Goal: Task Accomplishment & Management: Manage account settings

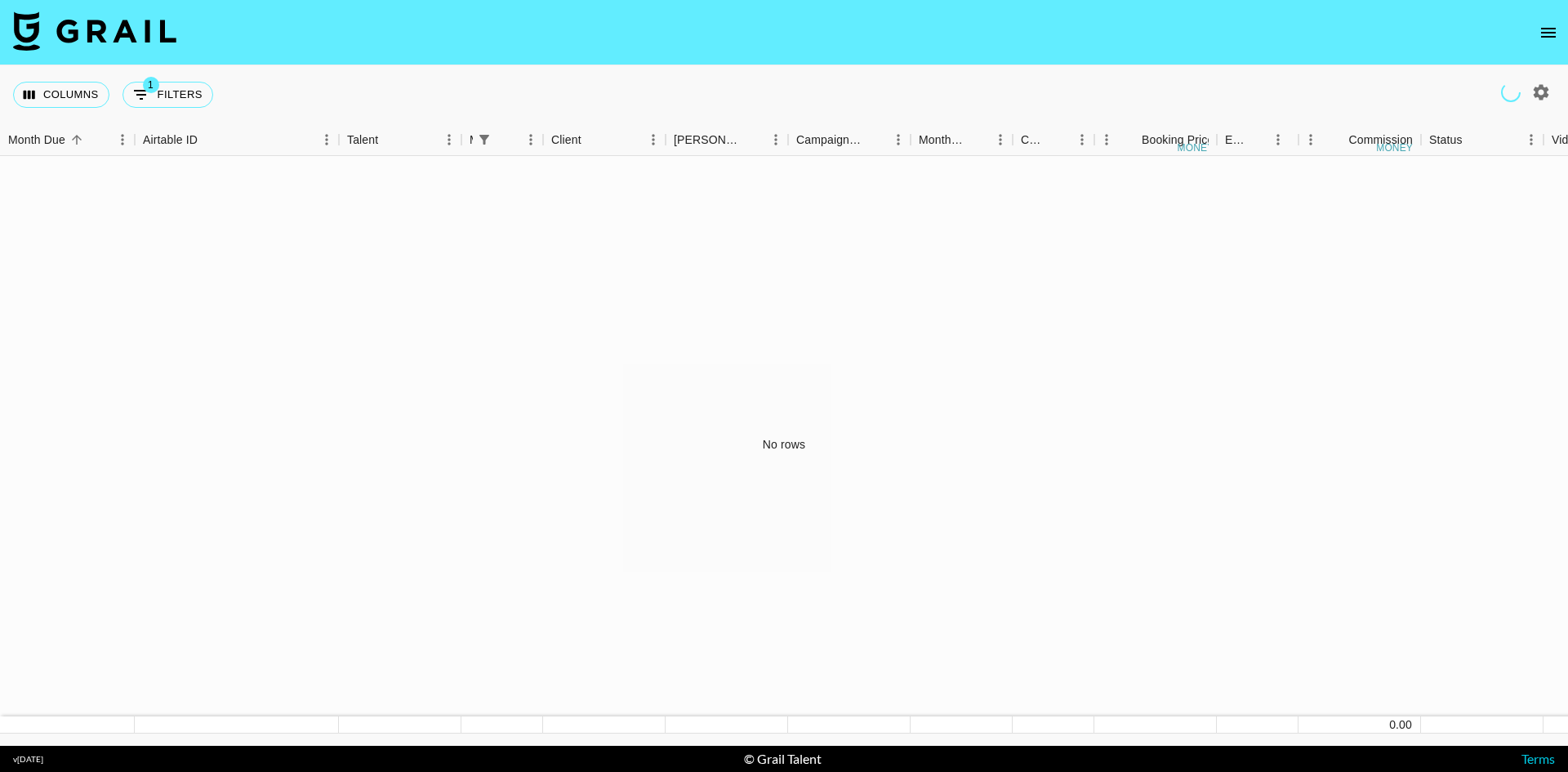
click at [1552, 18] on button "open drawer" at bounding box center [1548, 33] width 33 height 33
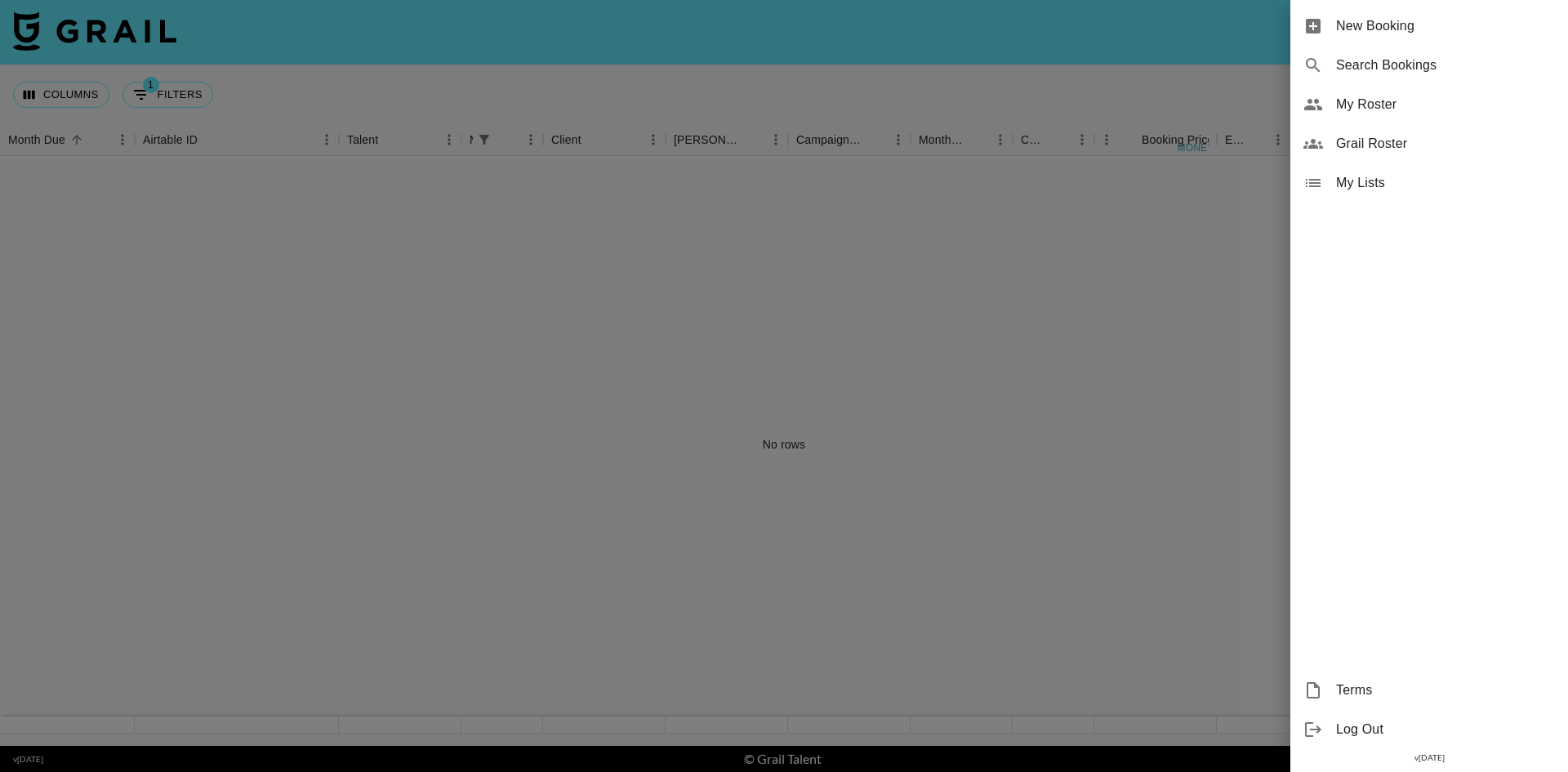
click at [1384, 103] on span "My Roster" at bounding box center [1445, 104] width 219 height 20
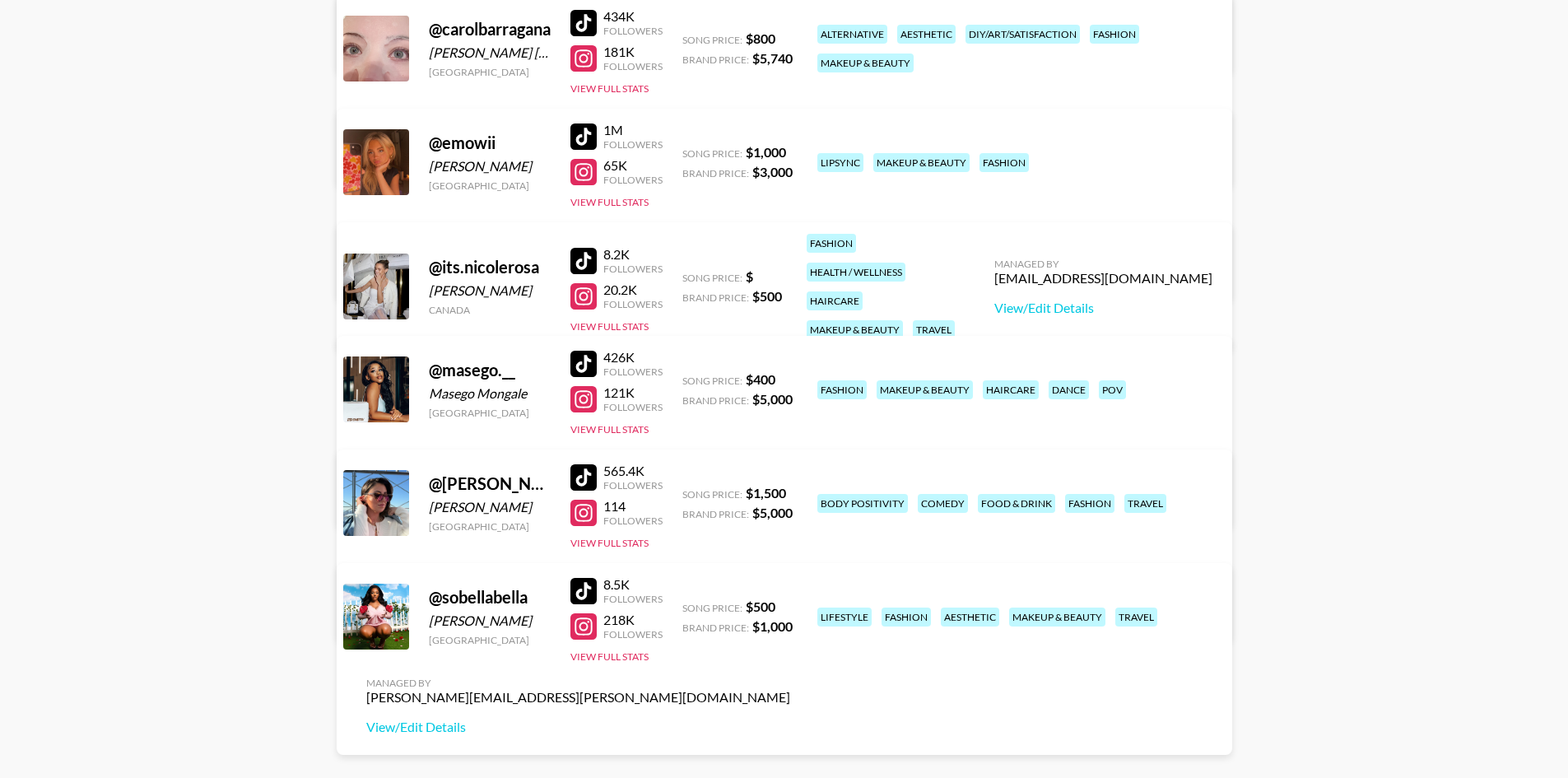
scroll to position [412, 0]
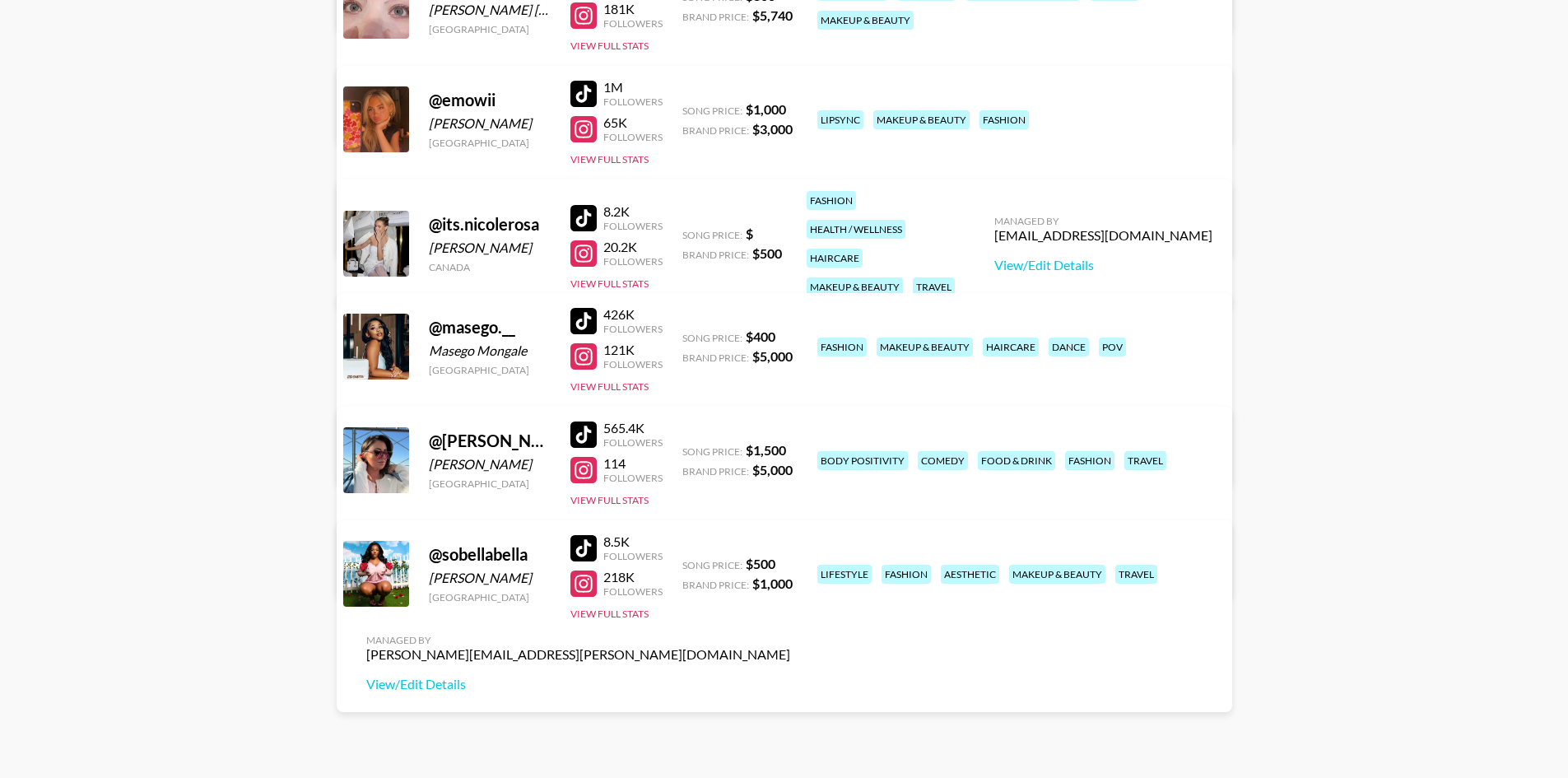
click at [1124, 227] on div "[EMAIL_ADDRESS][DOMAIN_NAME]" at bounding box center [1103, 236] width 218 height 17
drag, startPoint x: 1188, startPoint y: 223, endPoint x: 1085, endPoint y: 219, distance: 103.1
click at [1085, 227] on div "[EMAIL_ADDRESS][DOMAIN_NAME]" at bounding box center [1103, 236] width 218 height 17
click at [1144, 257] on link "View/Edit Details" at bounding box center [1103, 265] width 218 height 17
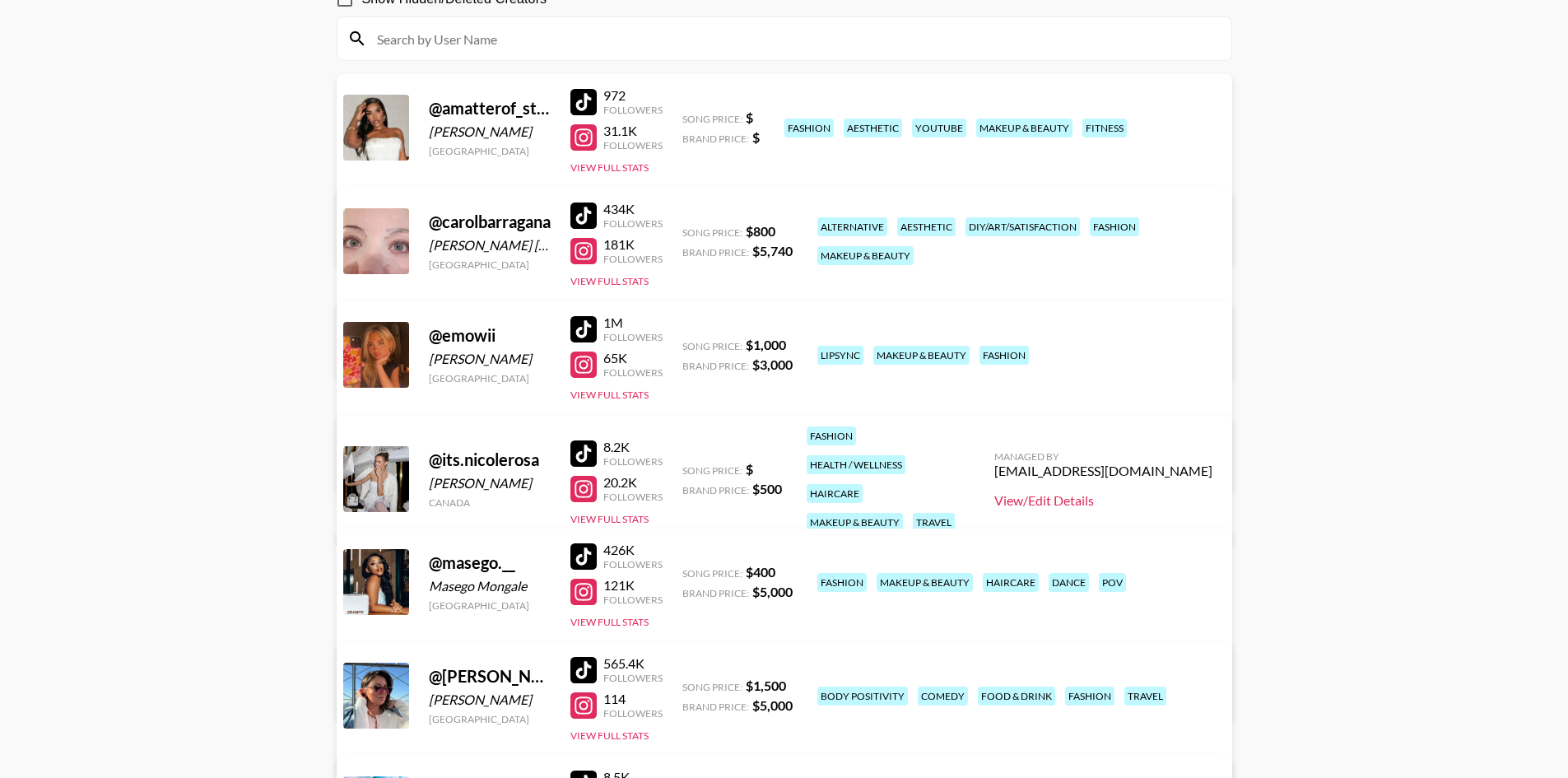
scroll to position [55, 0]
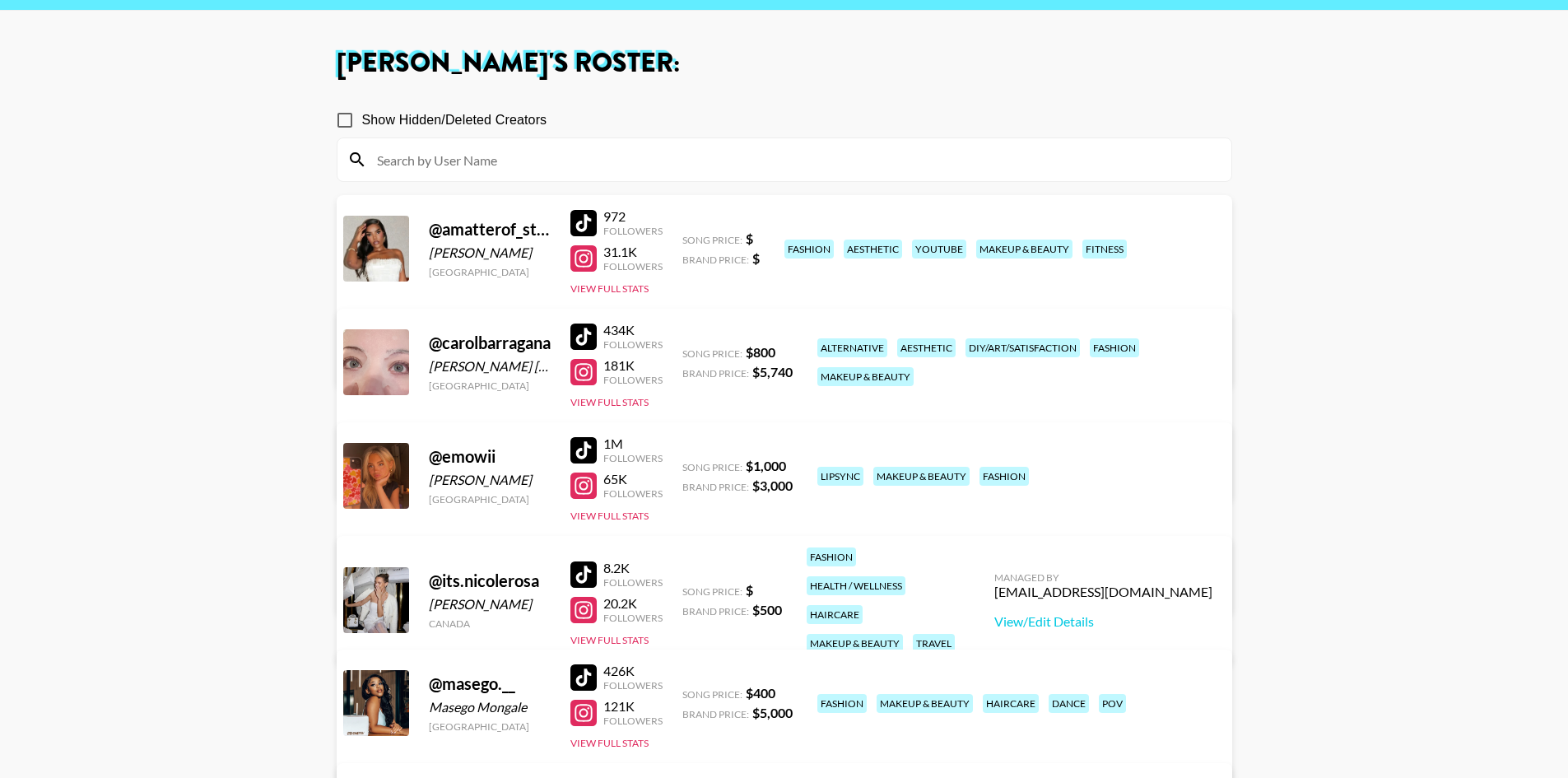
click at [583, 372] on div at bounding box center [583, 372] width 26 height 26
click at [638, 404] on button "View Full Stats" at bounding box center [609, 401] width 78 height 12
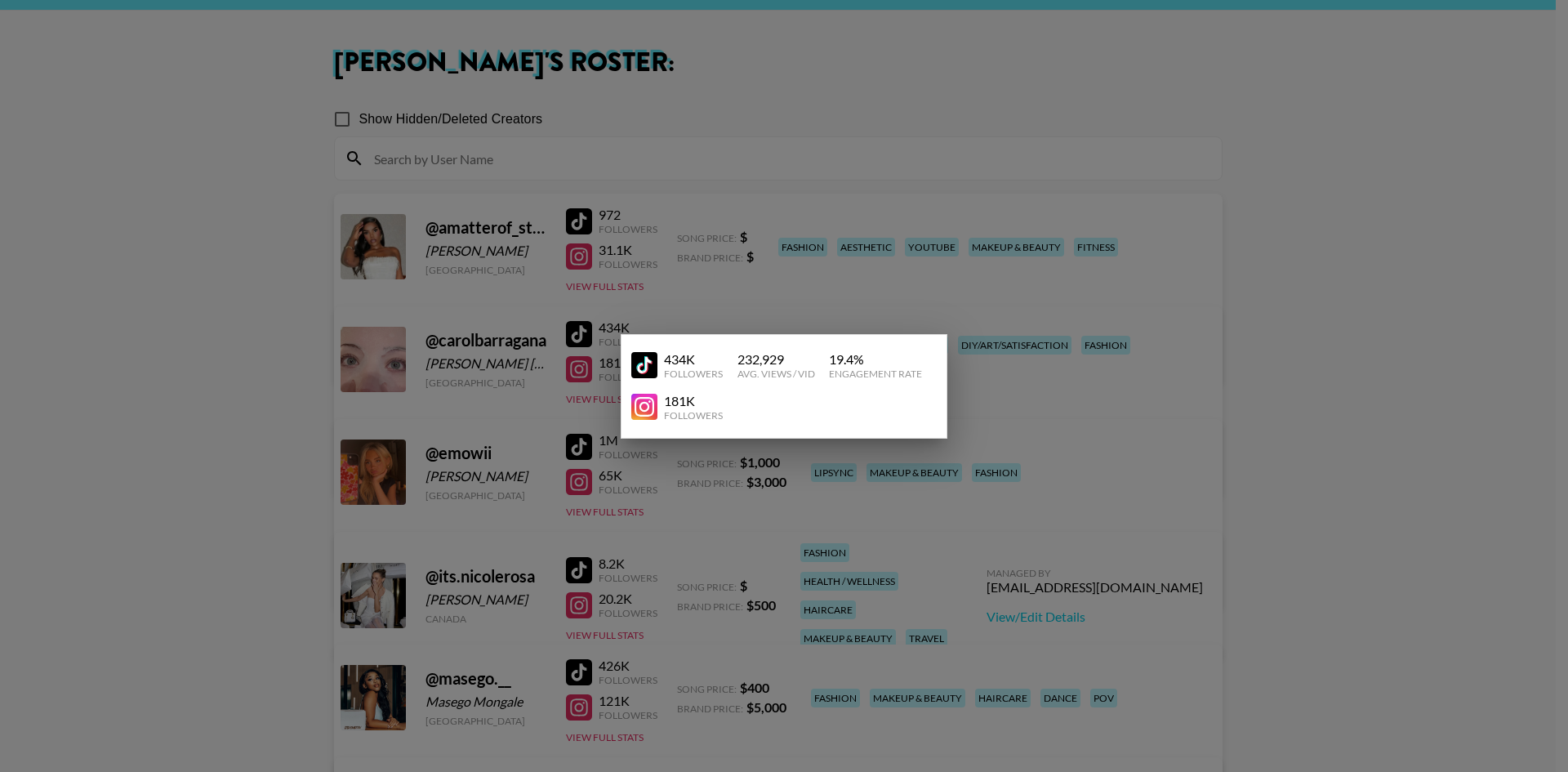
click at [692, 305] on div at bounding box center [784, 386] width 1568 height 772
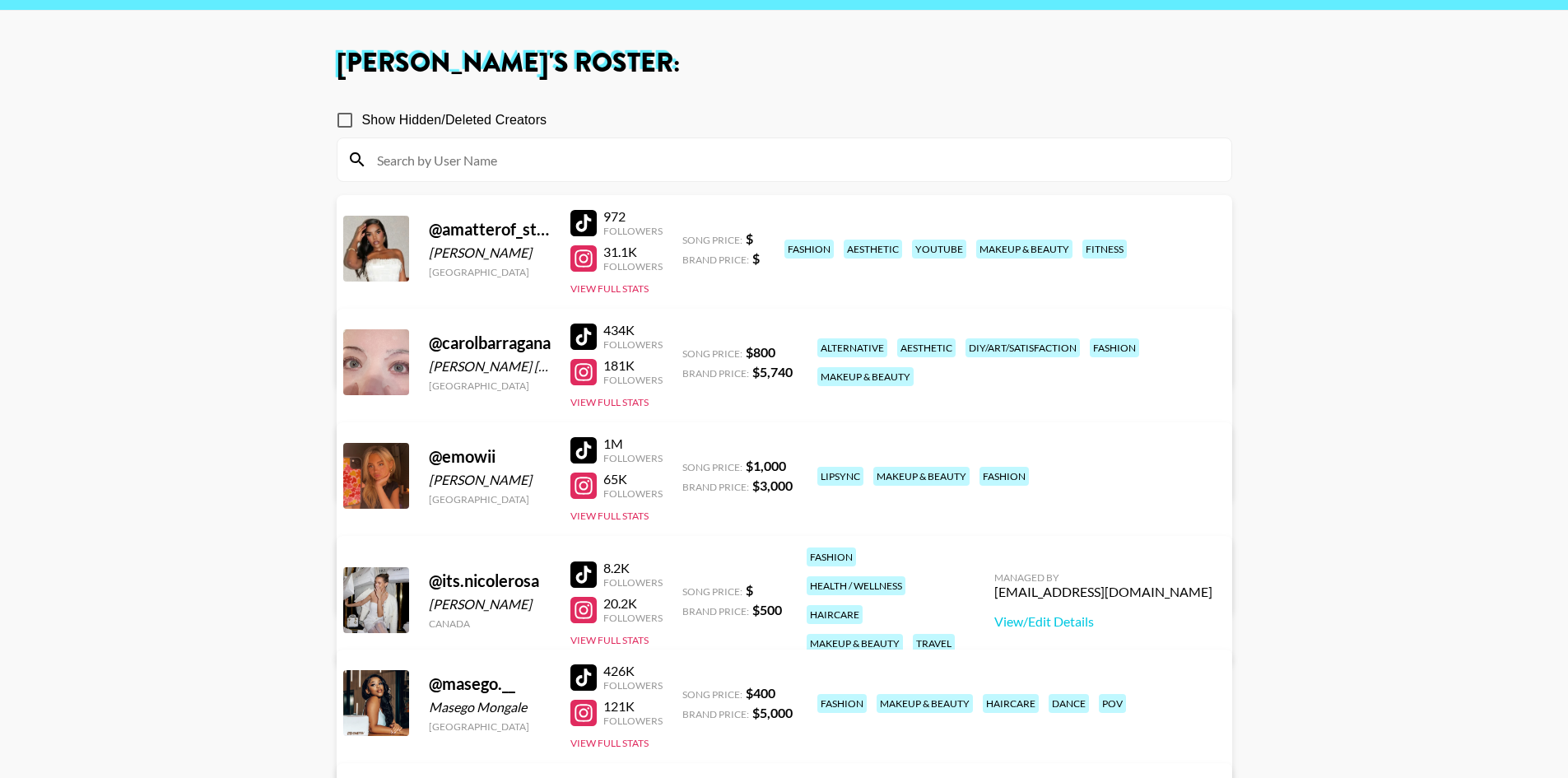
click at [790, 464] on link "View/Edit Details" at bounding box center [578, 473] width 424 height 17
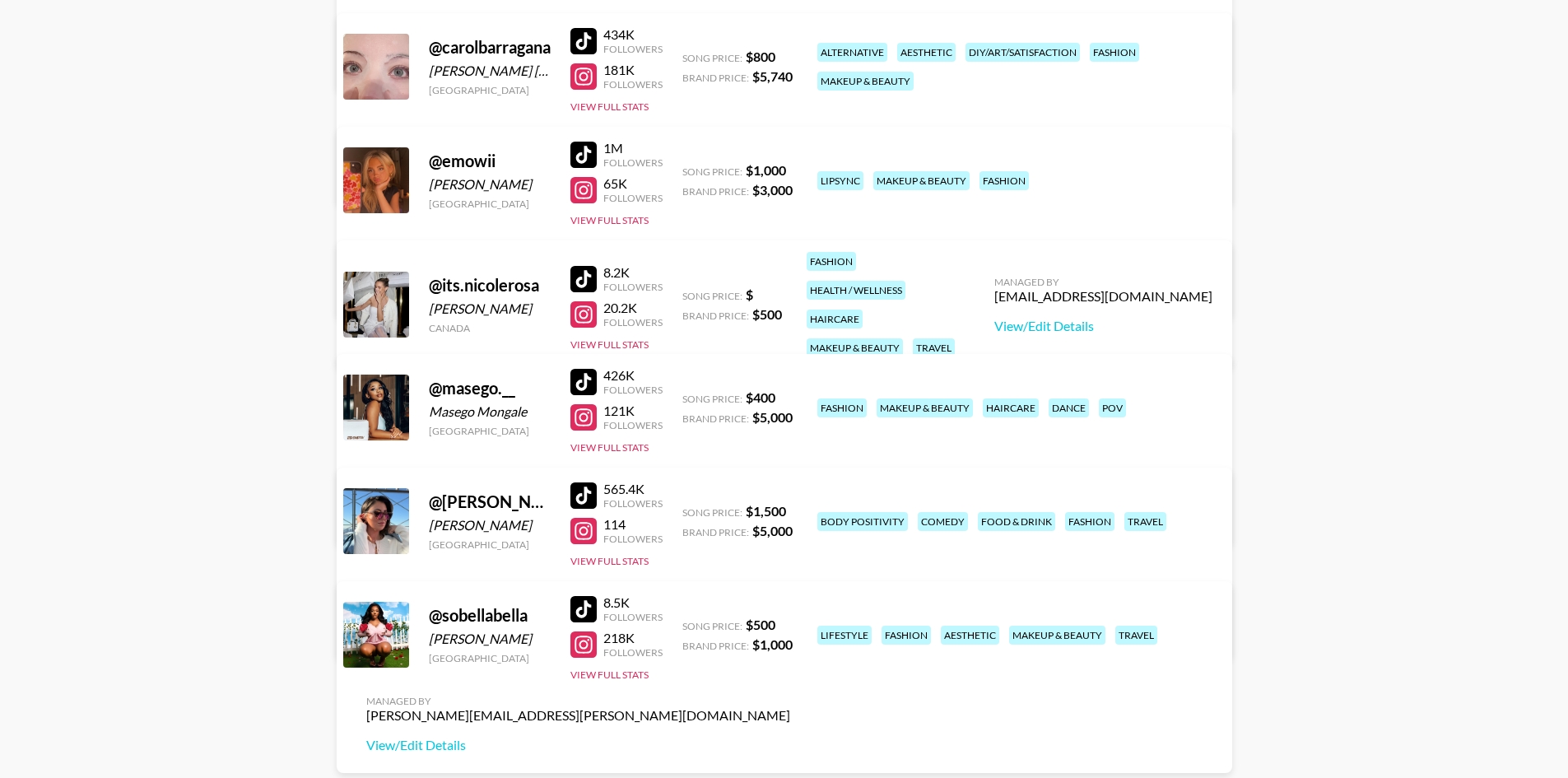
scroll to position [384, 0]
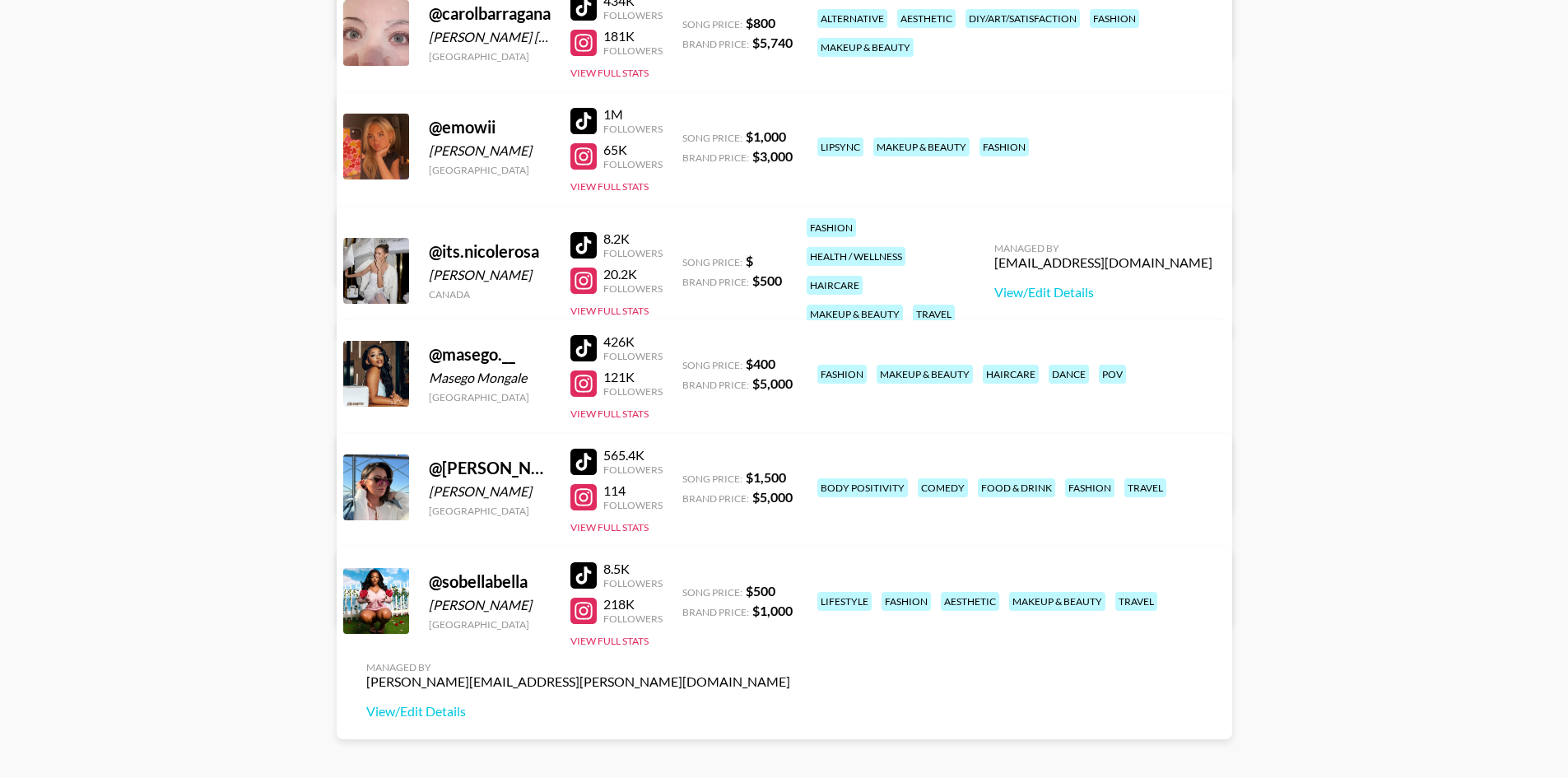
click at [583, 384] on div at bounding box center [583, 383] width 26 height 26
click at [582, 495] on div at bounding box center [583, 497] width 26 height 26
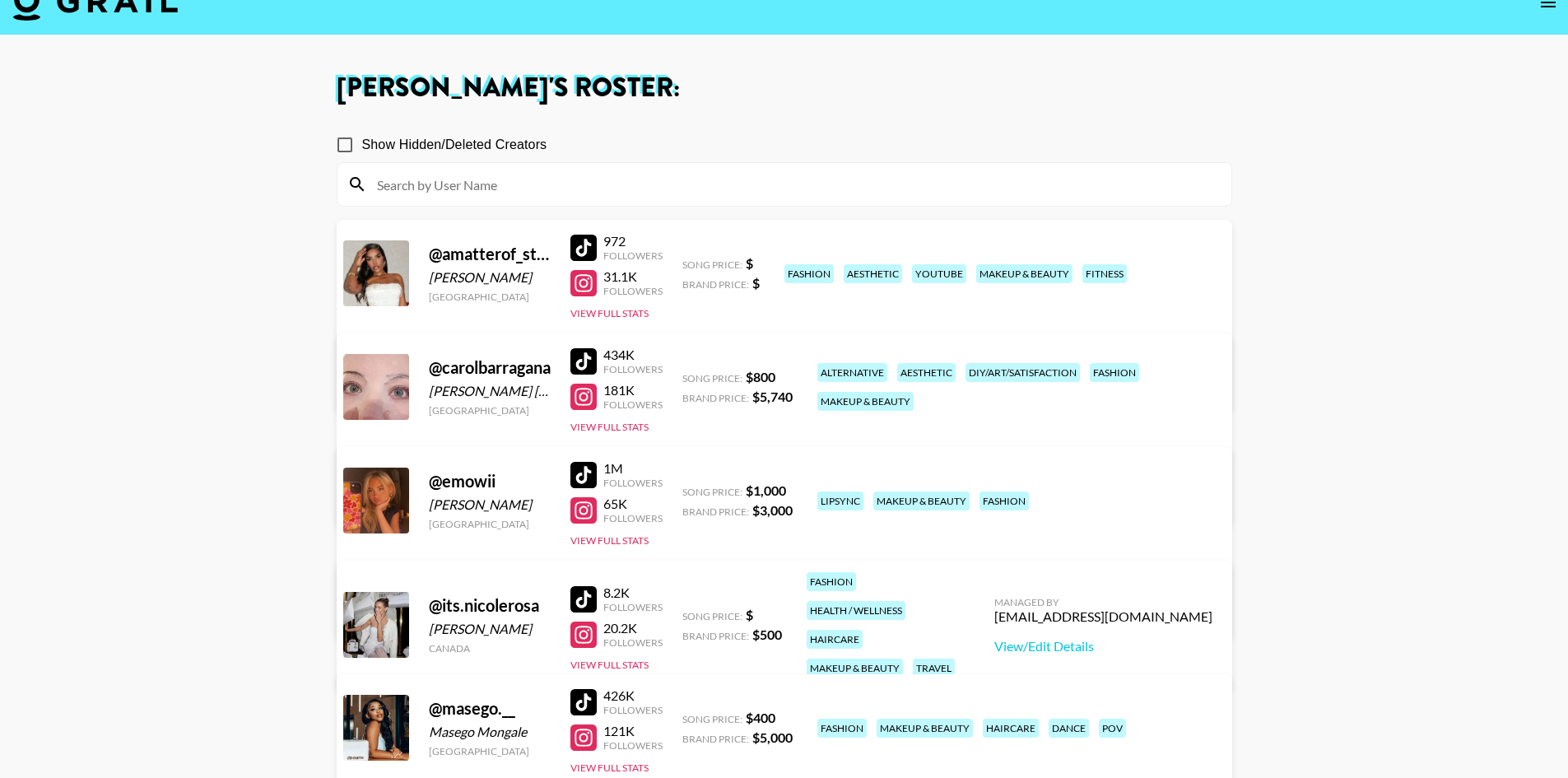
scroll to position [30, 0]
click at [588, 283] on div at bounding box center [583, 284] width 26 height 26
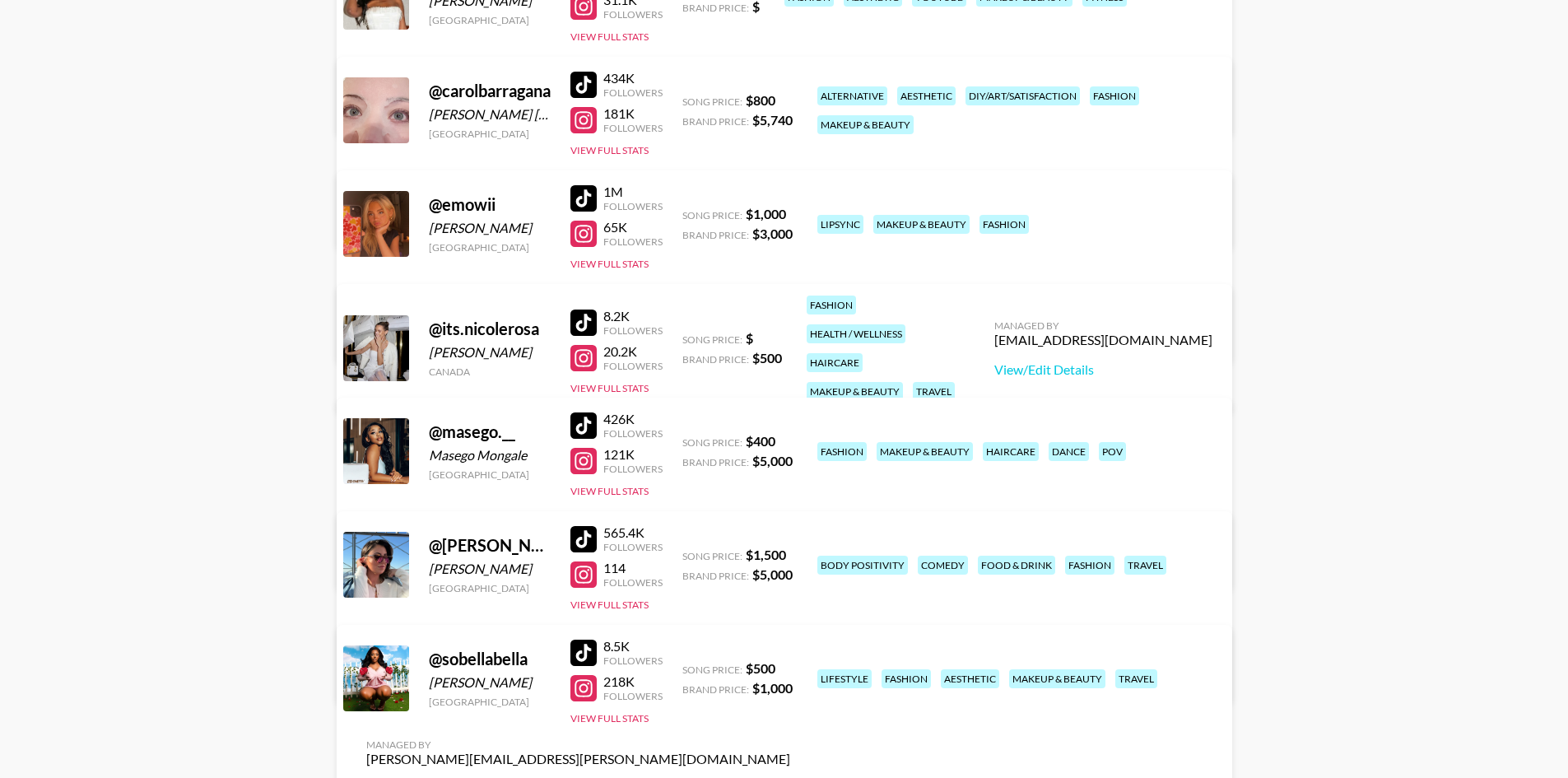
scroll to position [308, 0]
click at [582, 572] on div at bounding box center [583, 574] width 26 height 26
click at [229, 241] on main "Juliana Longhi 's Roster: Show Hidden/Deleted Creators @ amatterof_style Ruth C…" at bounding box center [784, 355] width 1568 height 1195
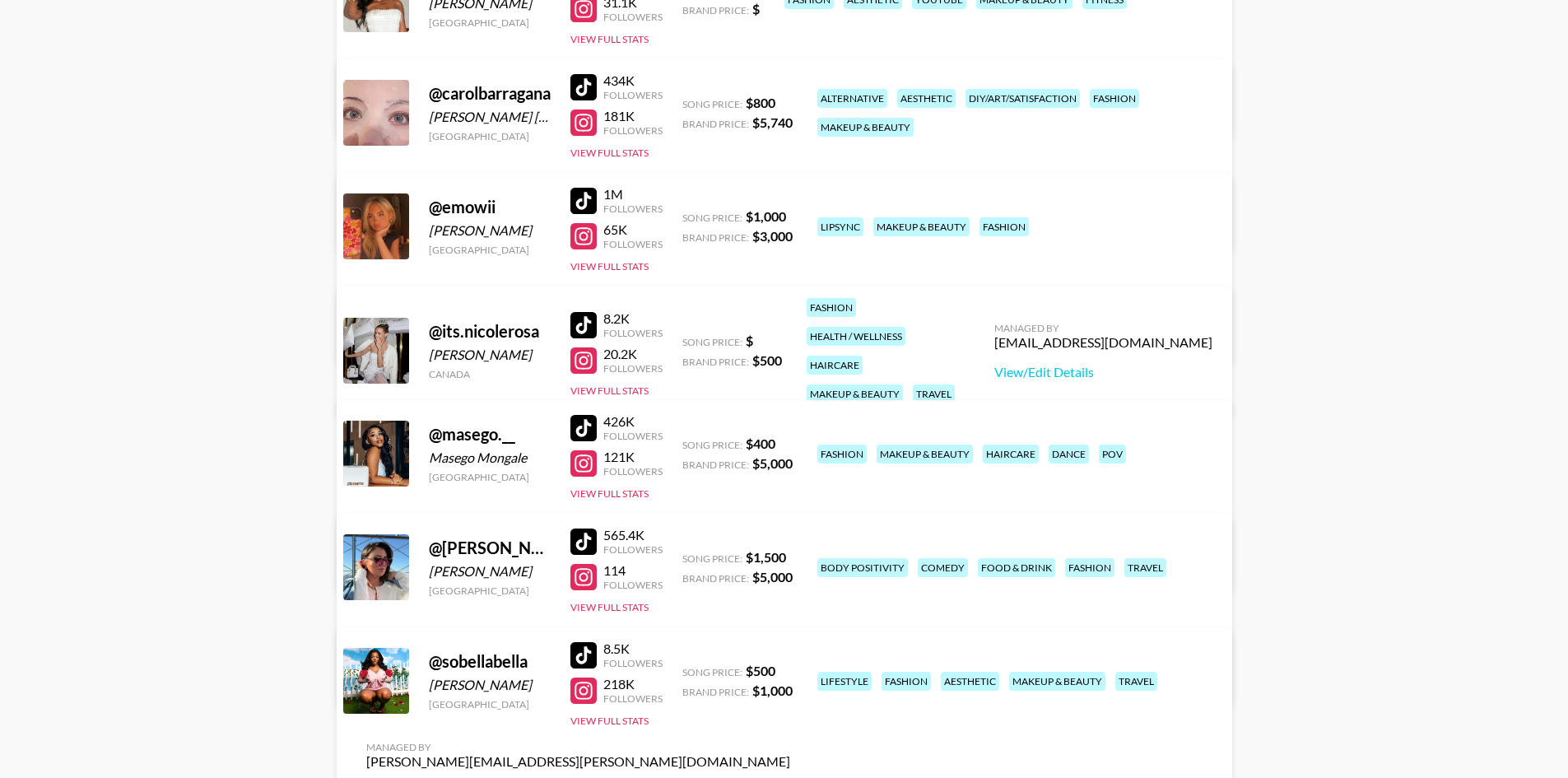
scroll to position [0, 0]
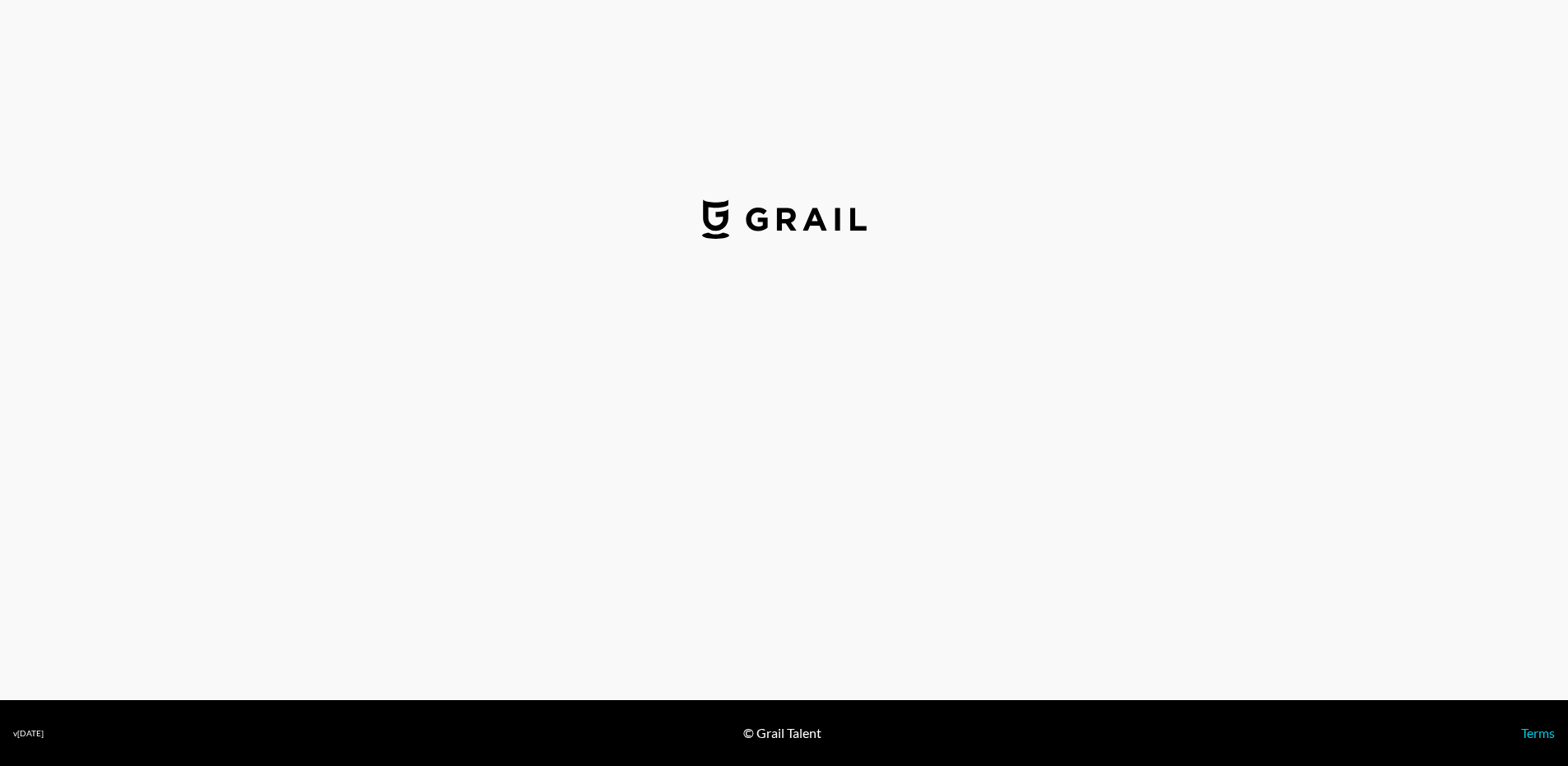
select select "USD"
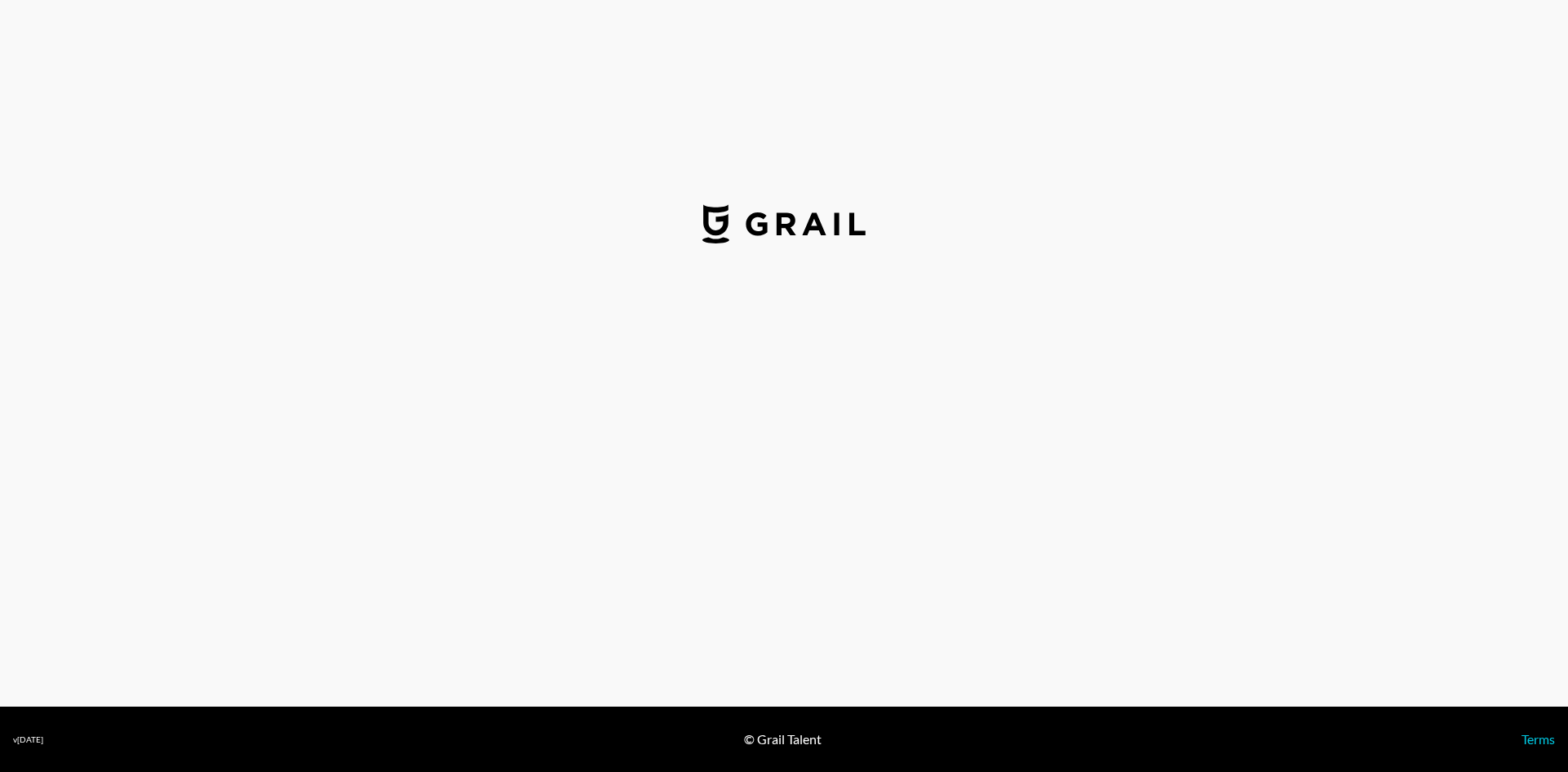
select select "USD"
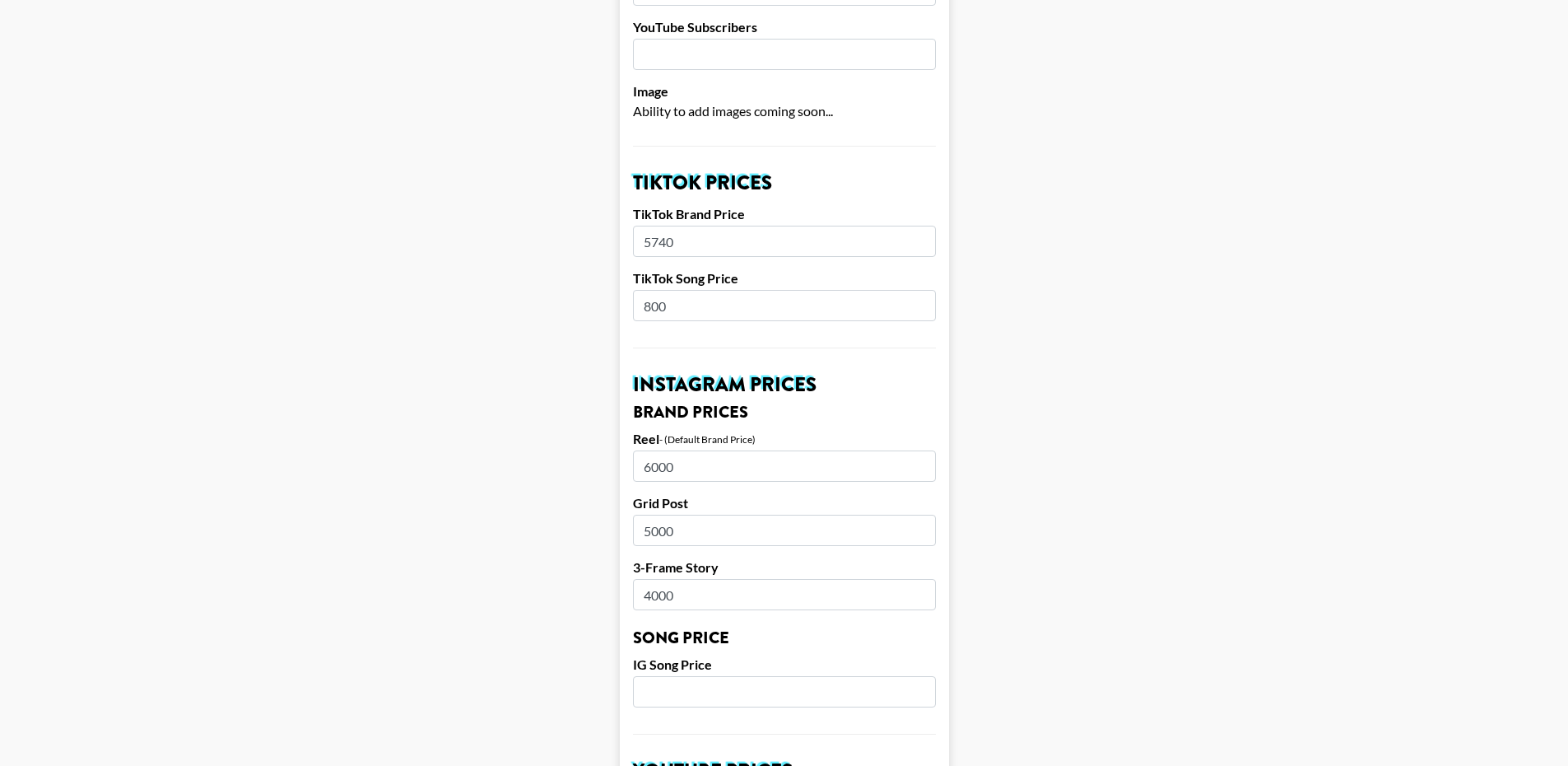
scroll to position [494, 0]
